Goal: Task Accomplishment & Management: Complete application form

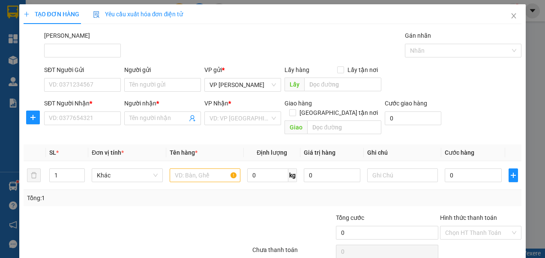
scroll to position [29, 0]
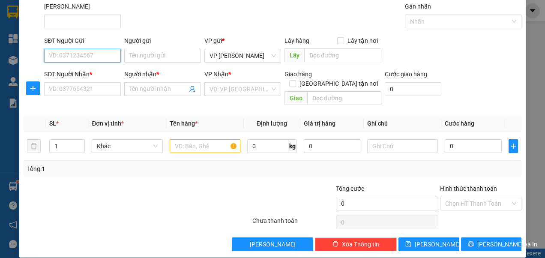
click at [92, 60] on input "SĐT Người Gửi" at bounding box center [82, 56] width 77 height 14
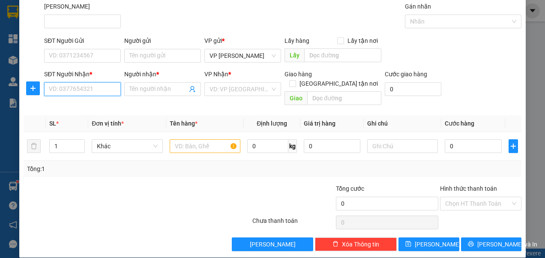
click at [69, 88] on input "SĐT Người Nhận *" at bounding box center [82, 89] width 77 height 14
click at [151, 86] on input "Người nhận *" at bounding box center [159, 88] width 58 height 9
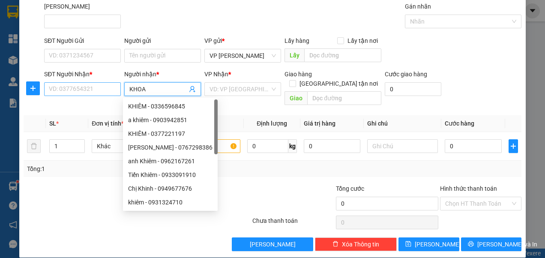
type input "KHOA"
click at [81, 91] on input "SĐT Người Nhận *" at bounding box center [82, 89] width 77 height 14
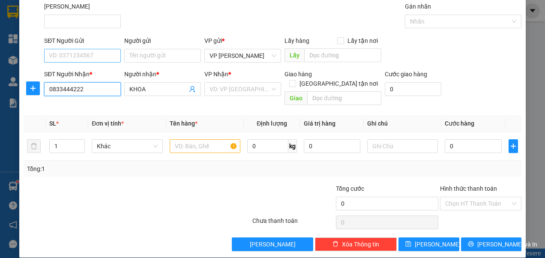
type input "0833444222"
click at [96, 53] on input "SĐT Người Gửi" at bounding box center [82, 56] width 77 height 14
type input "0399963437"
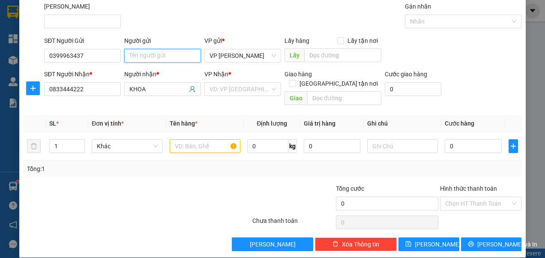
click at [143, 57] on input "Người gửi" at bounding box center [162, 56] width 77 height 14
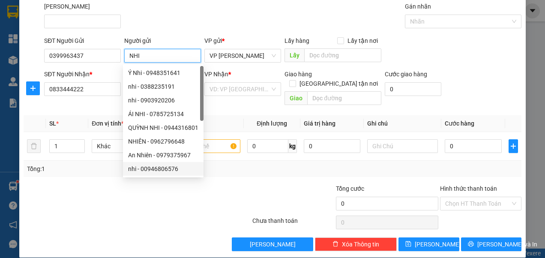
type input "NHI"
click at [260, 171] on div "Transit Pickup Surcharge Ids Transit Deliver Surcharge Ids Transit Deliver Surc…" at bounding box center [273, 127] width 499 height 250
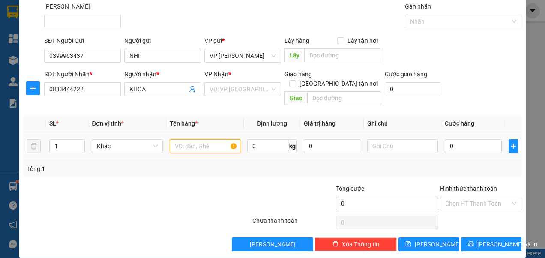
click at [222, 139] on input "text" at bounding box center [205, 146] width 71 height 14
type input "VALI"
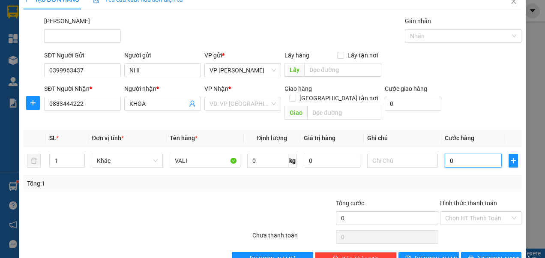
scroll to position [0, 0]
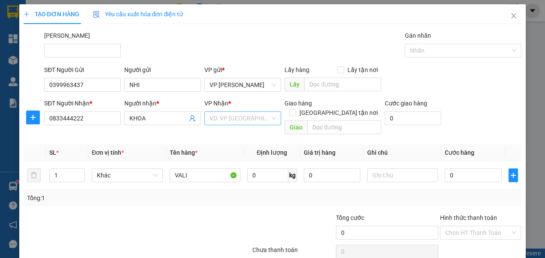
click at [250, 120] on input "search" at bounding box center [240, 118] width 60 height 13
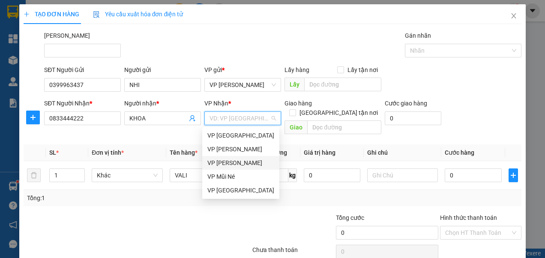
click at [244, 165] on div "VP [PERSON_NAME]" at bounding box center [241, 162] width 67 height 9
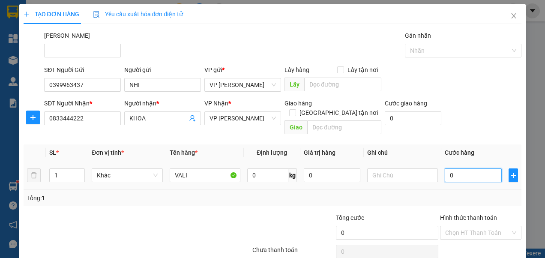
click at [455, 169] on input "0" at bounding box center [473, 176] width 57 height 14
type input "5"
type input "50"
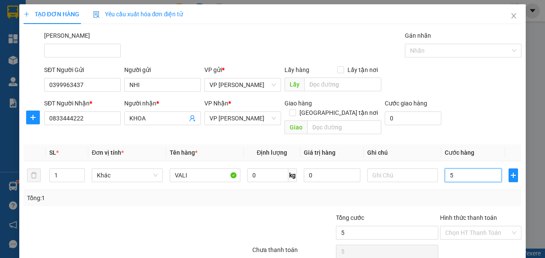
type input "50"
type input "50.000"
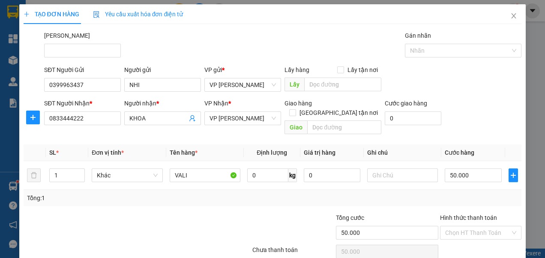
click at [464, 119] on div "SĐT Người Nhận * 0833444222 Người nhận * KHOA VP Nhận * VP [PERSON_NAME] Giao h…" at bounding box center [282, 118] width 481 height 39
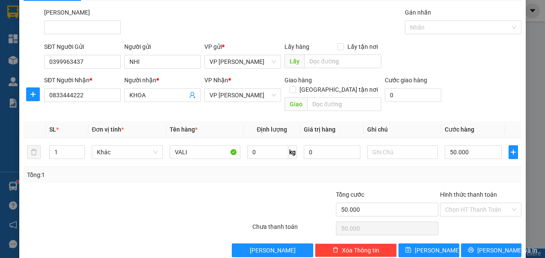
scroll to position [29, 0]
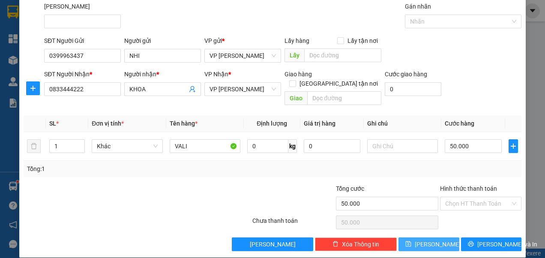
click at [434, 238] on button "[PERSON_NAME]" at bounding box center [429, 245] width 61 height 14
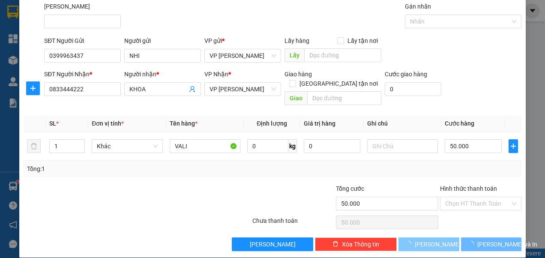
type input "0"
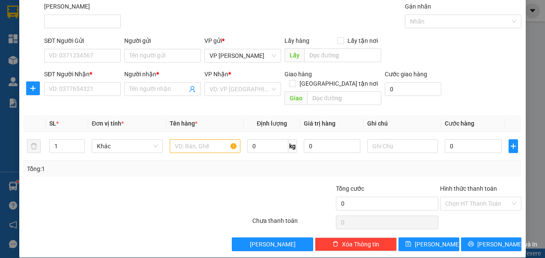
click at [12, 1] on div "TẠO ĐƠN HÀNG Yêu cầu xuất hóa đơn điện tử Transit Pickup Surcharge Ids Transit …" at bounding box center [272, 129] width 545 height 258
